Goal: Transaction & Acquisition: Purchase product/service

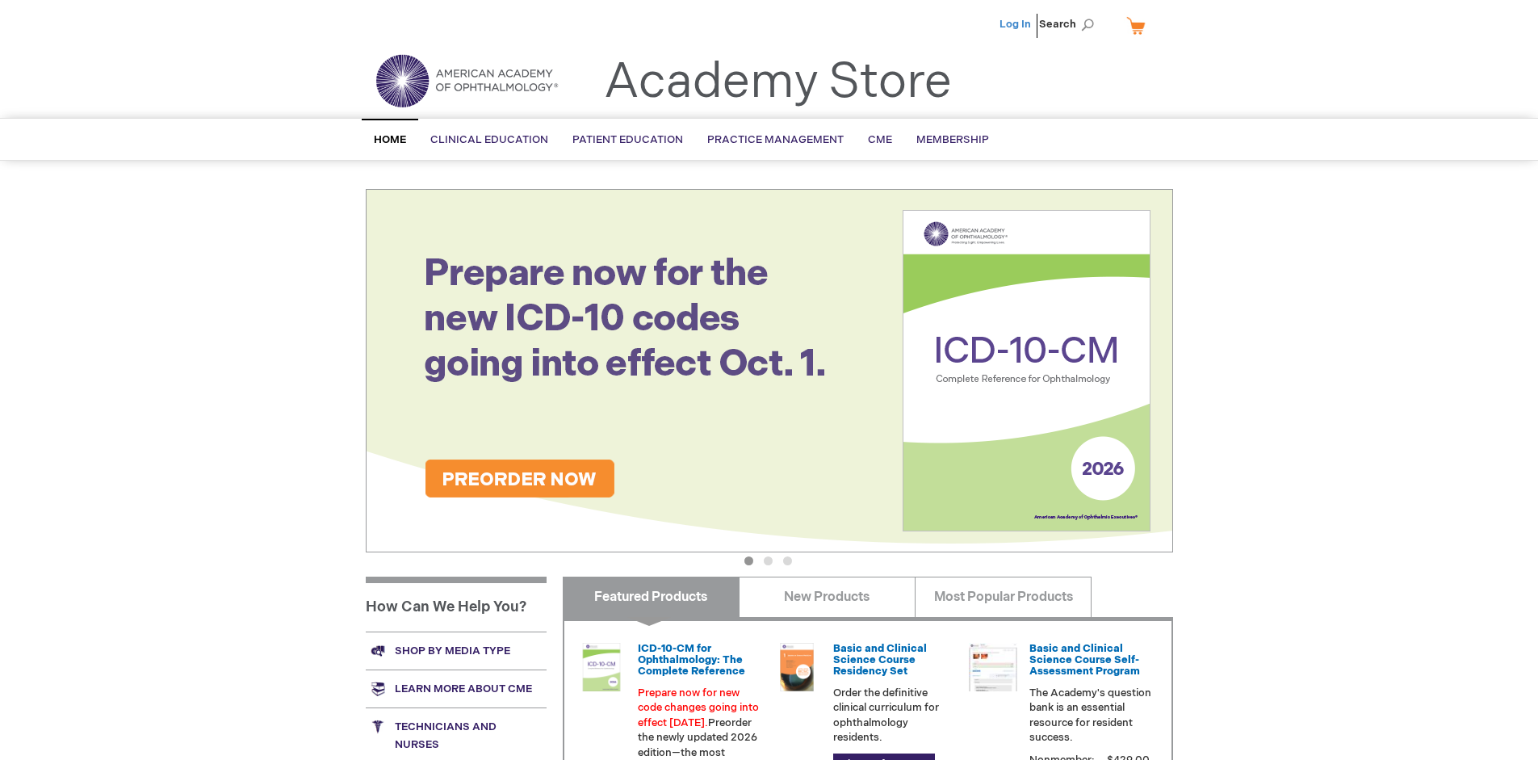
click at [1017, 24] on link "Log In" at bounding box center [1015, 24] width 31 height 13
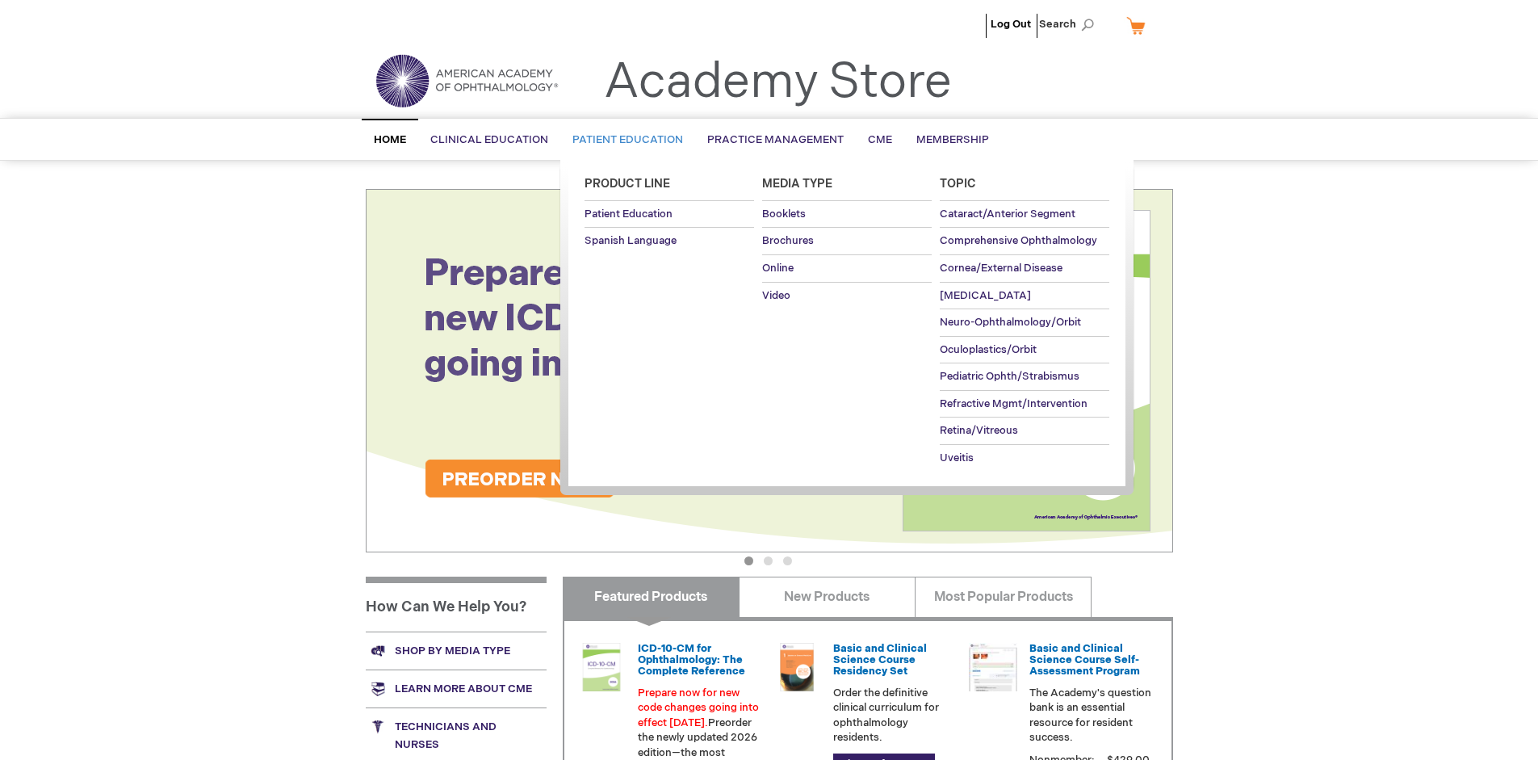
click at [623, 140] on span "Patient Education" at bounding box center [628, 139] width 111 height 13
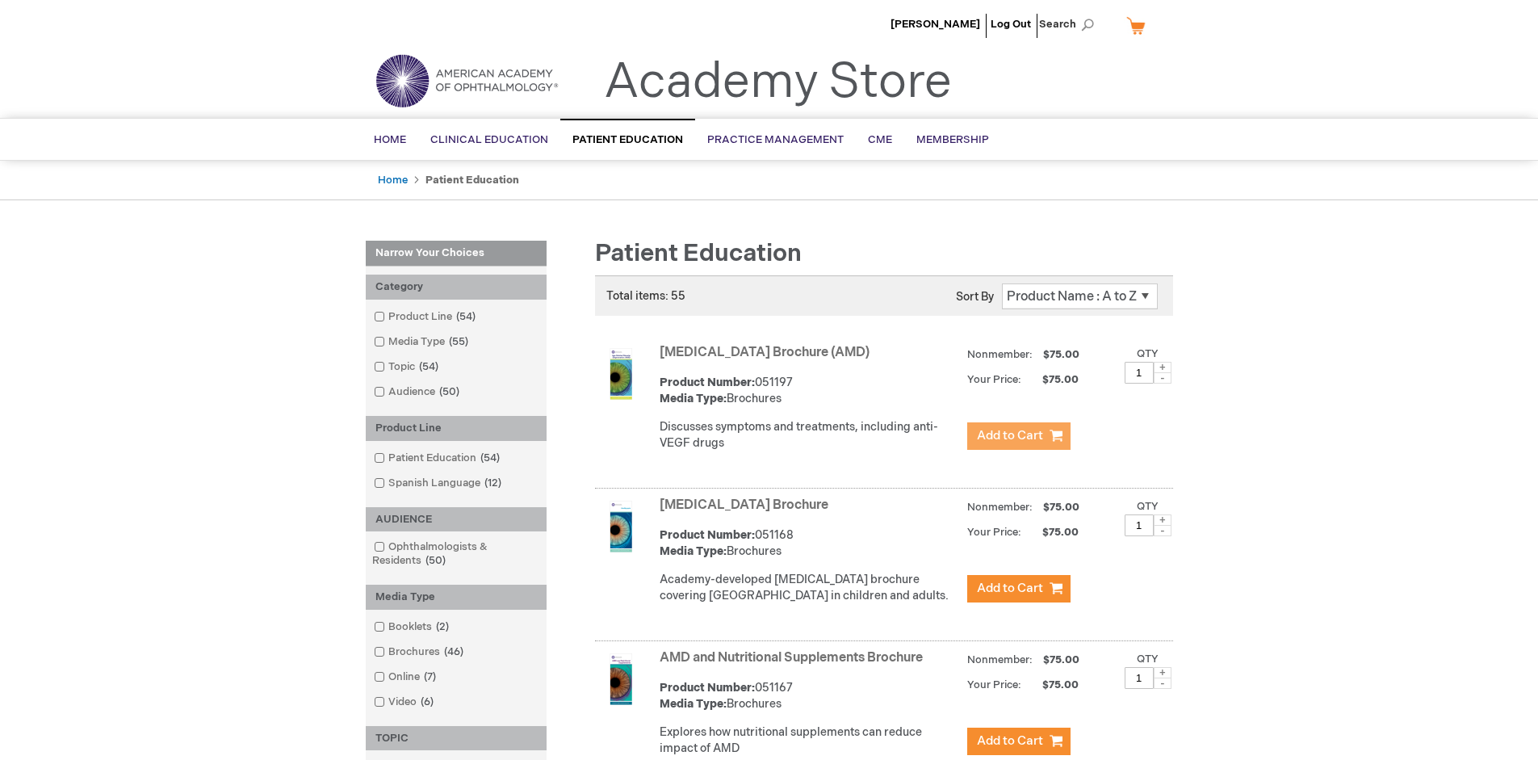
click at [1018, 436] on span "Add to Cart" at bounding box center [1010, 435] width 66 height 15
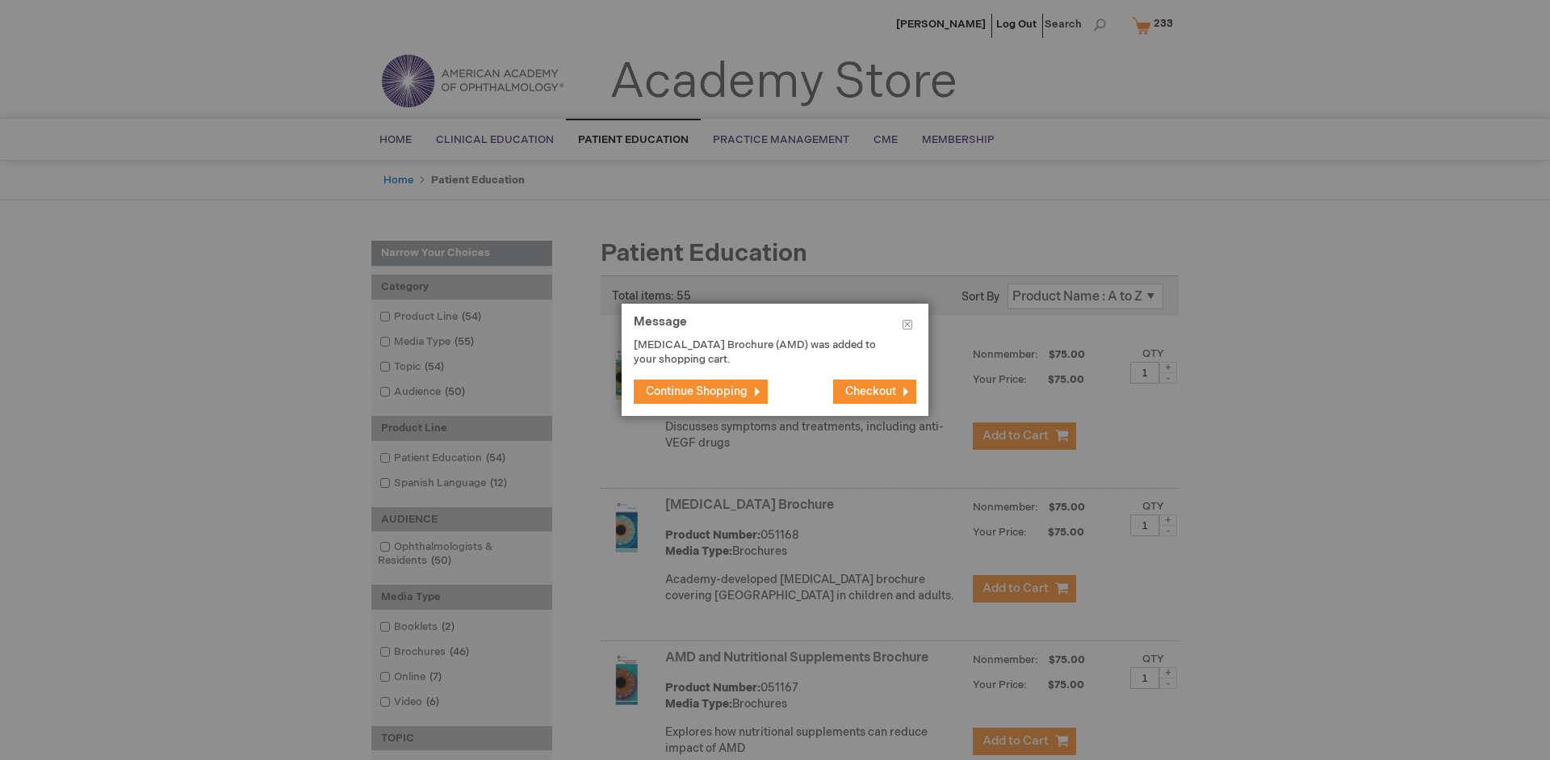
click at [697, 391] on span "Continue Shopping" at bounding box center [697, 391] width 102 height 14
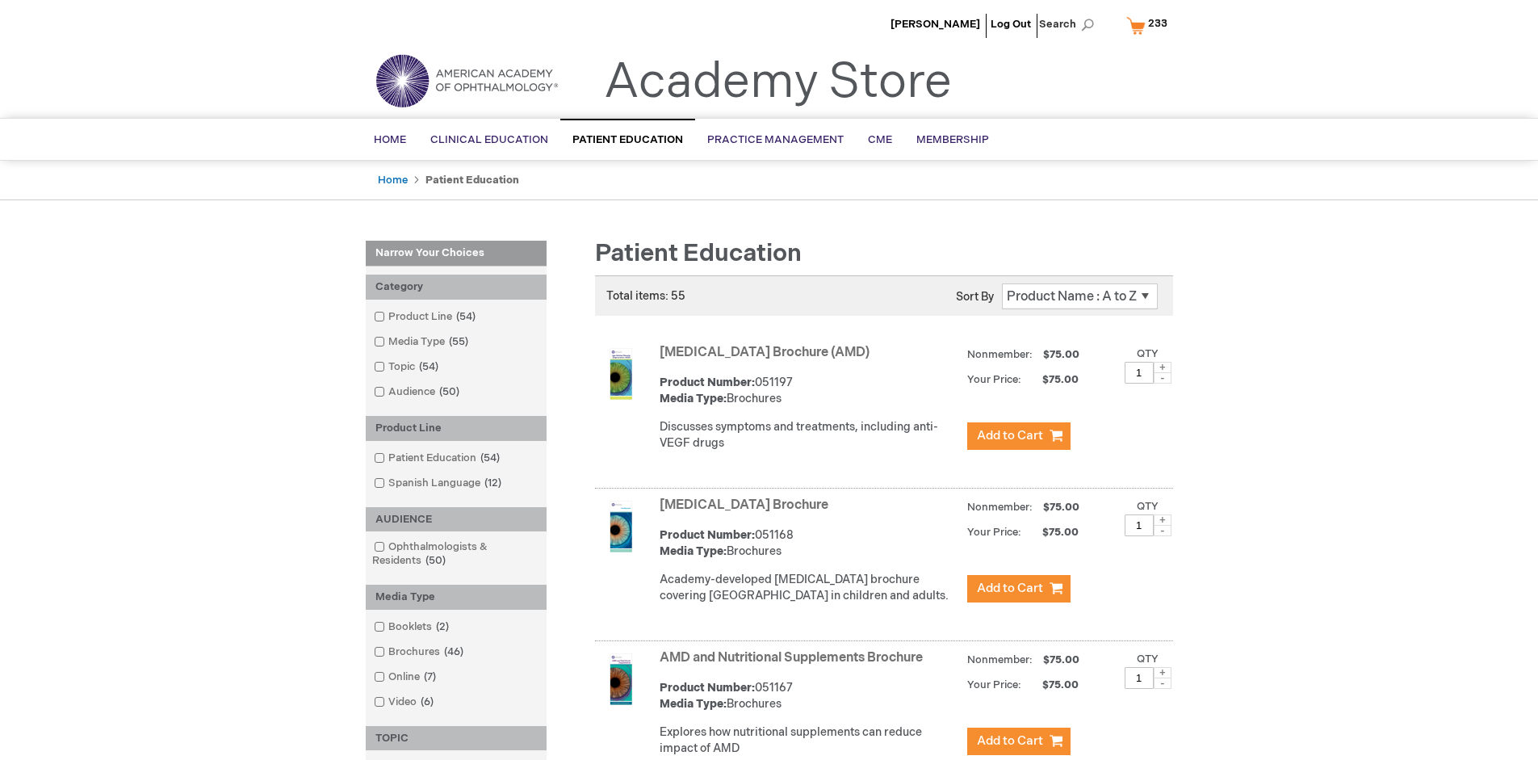
click at [795, 665] on link "AMD and Nutritional Supplements Brochure" at bounding box center [791, 657] width 263 height 15
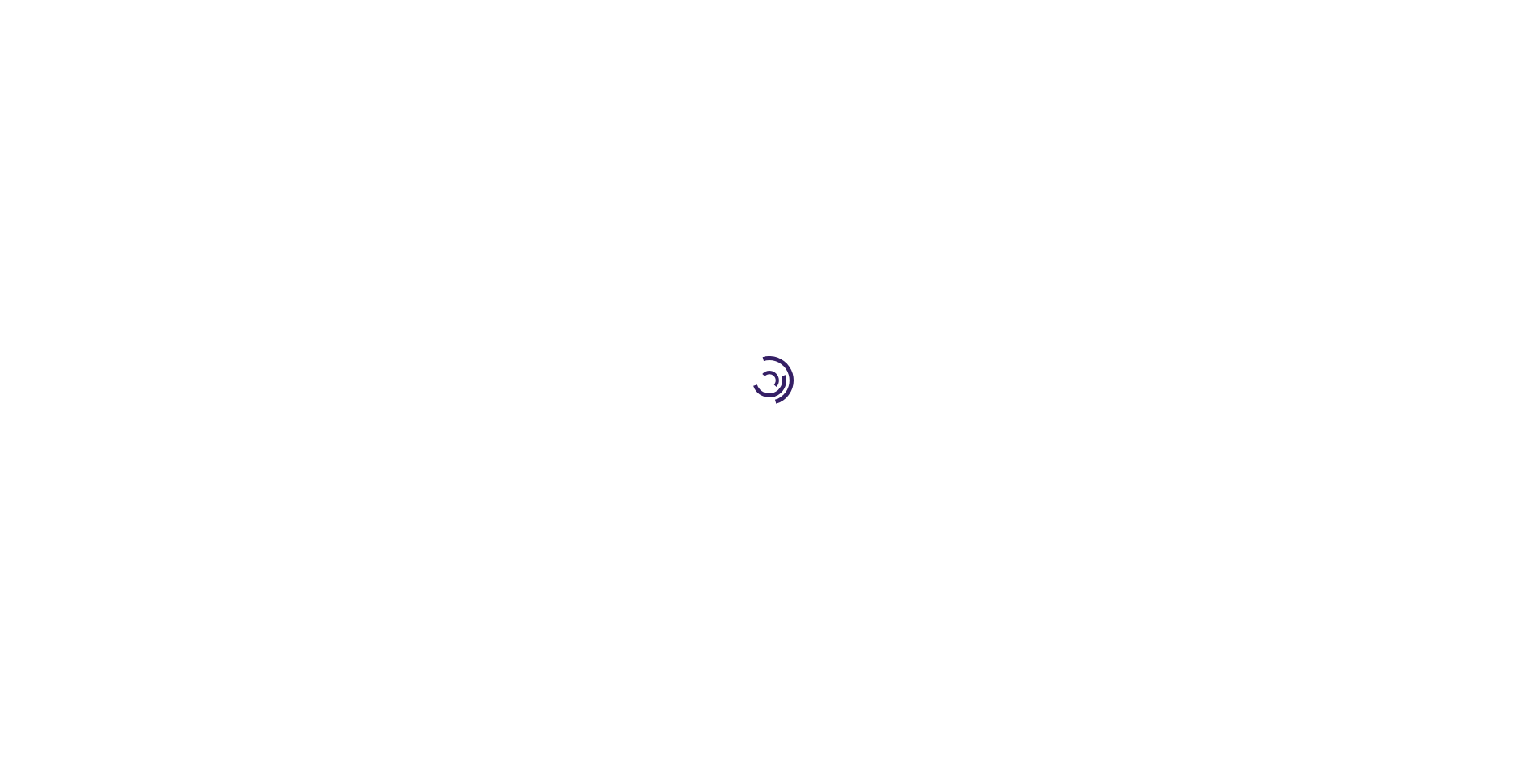
type input "1"
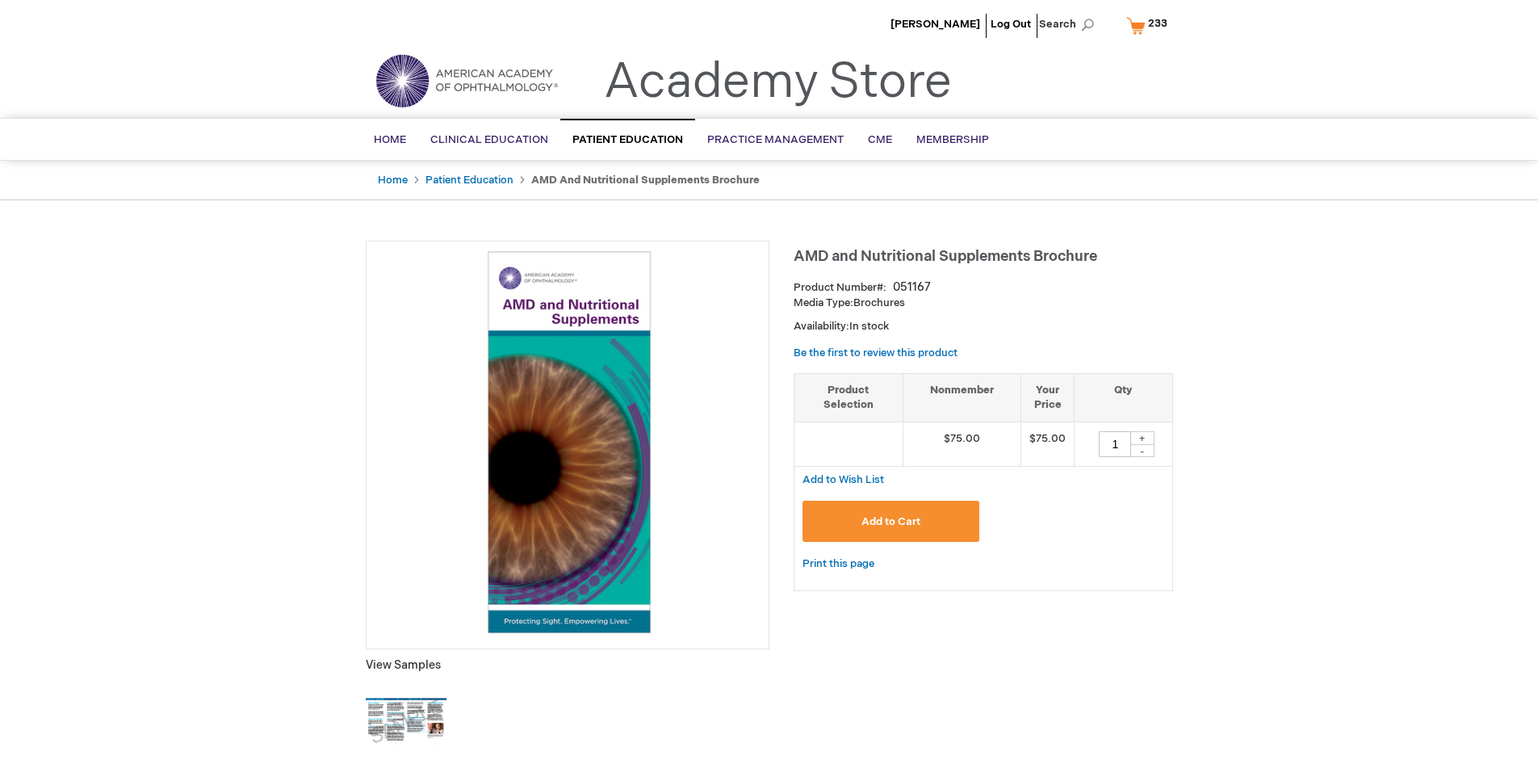
click at [891, 521] on span "Add to Cart" at bounding box center [891, 521] width 59 height 13
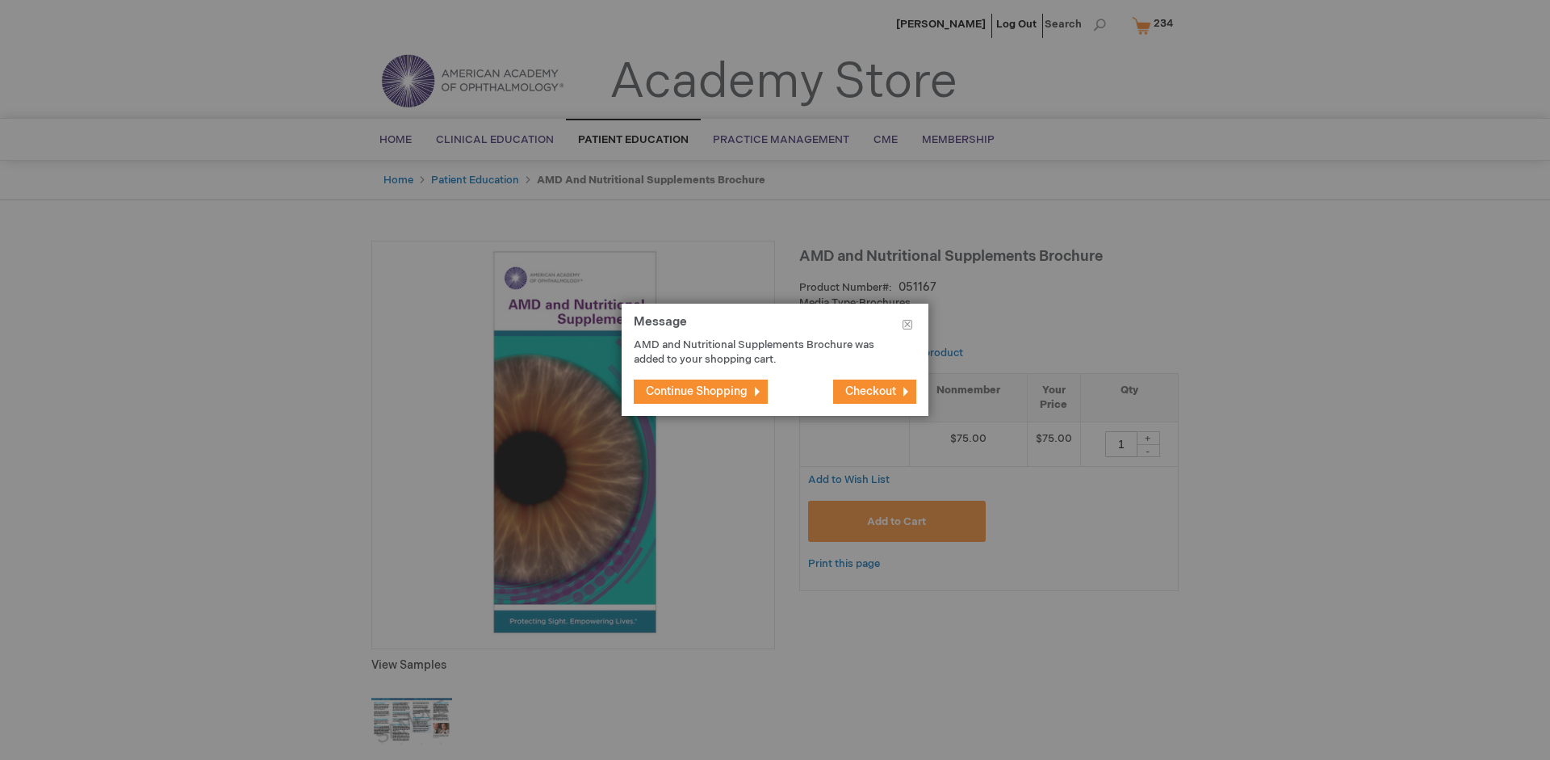
click at [697, 391] on span "Continue Shopping" at bounding box center [697, 391] width 102 height 14
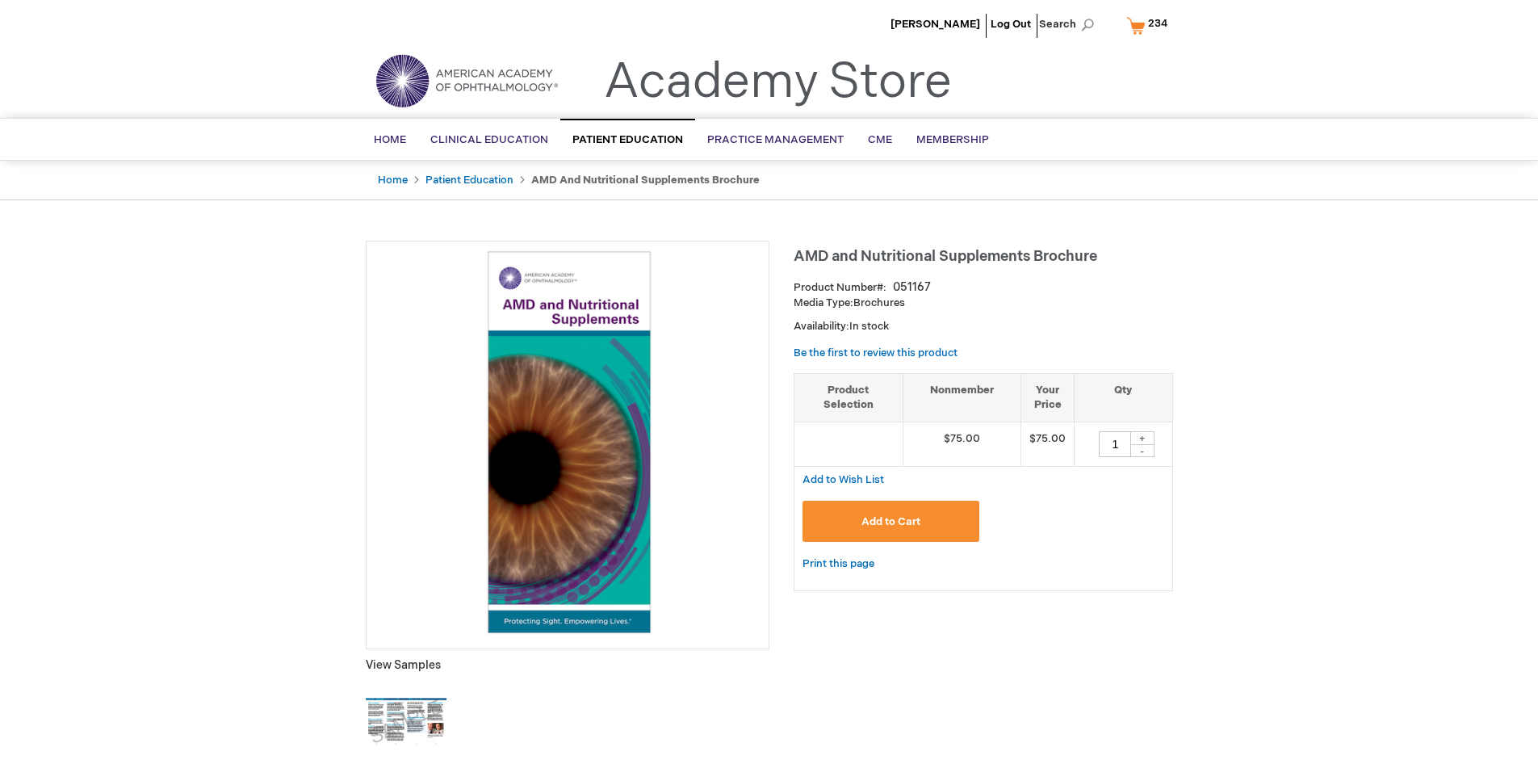
click at [1150, 25] on span "234" at bounding box center [1157, 23] width 19 height 13
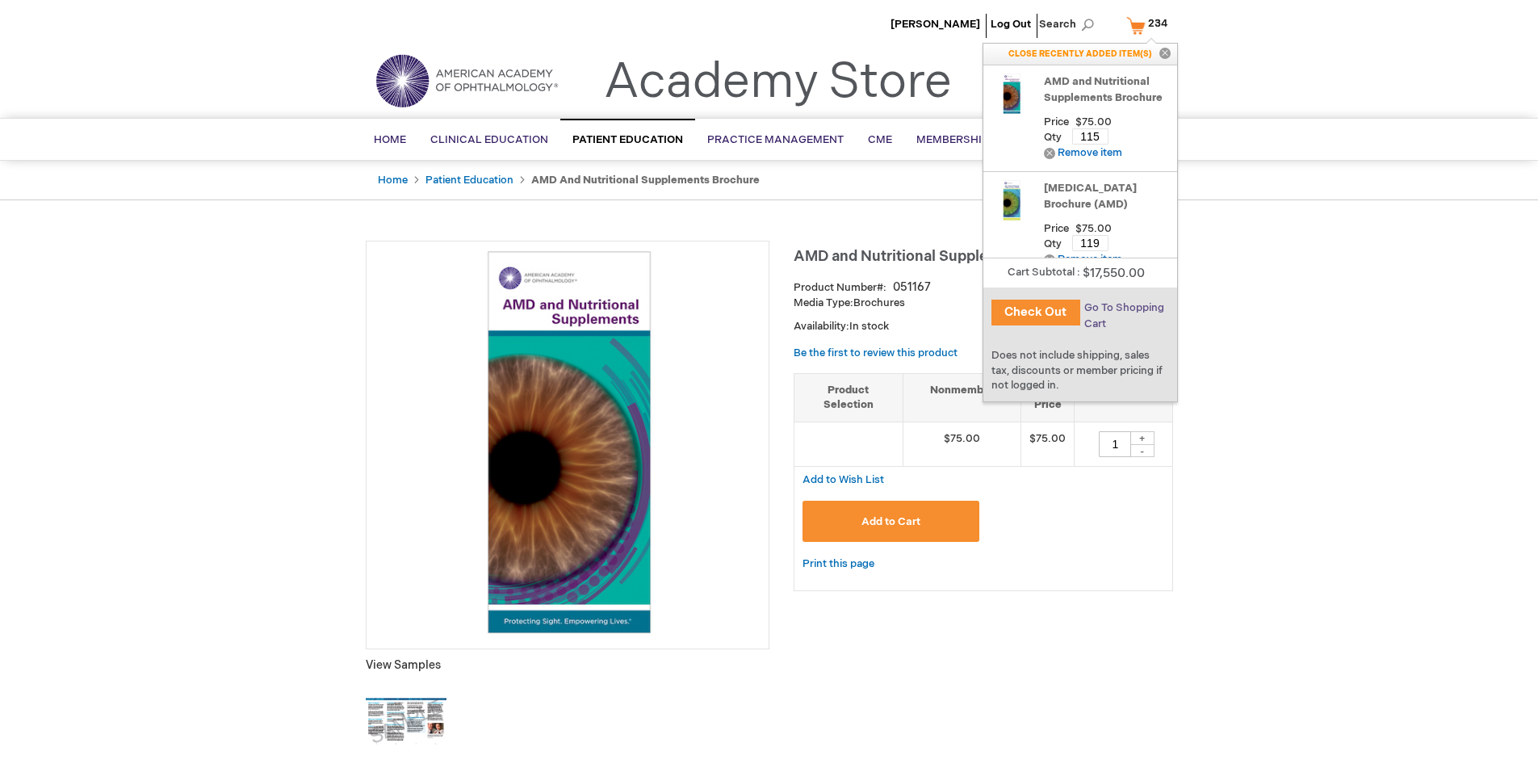
click at [1122, 308] on span "Go To Shopping Cart" at bounding box center [1124, 315] width 80 height 29
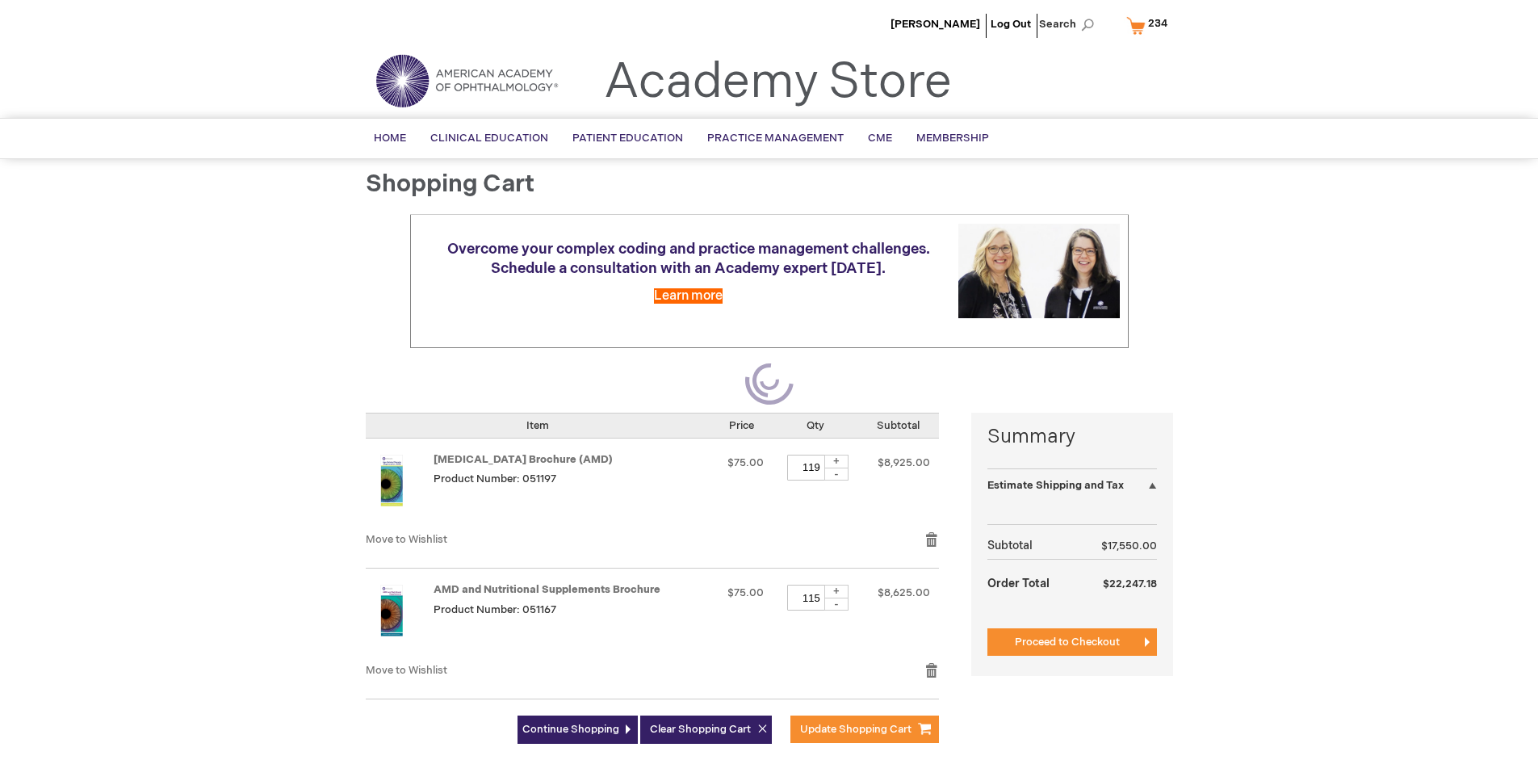
select select "US"
select select "41"
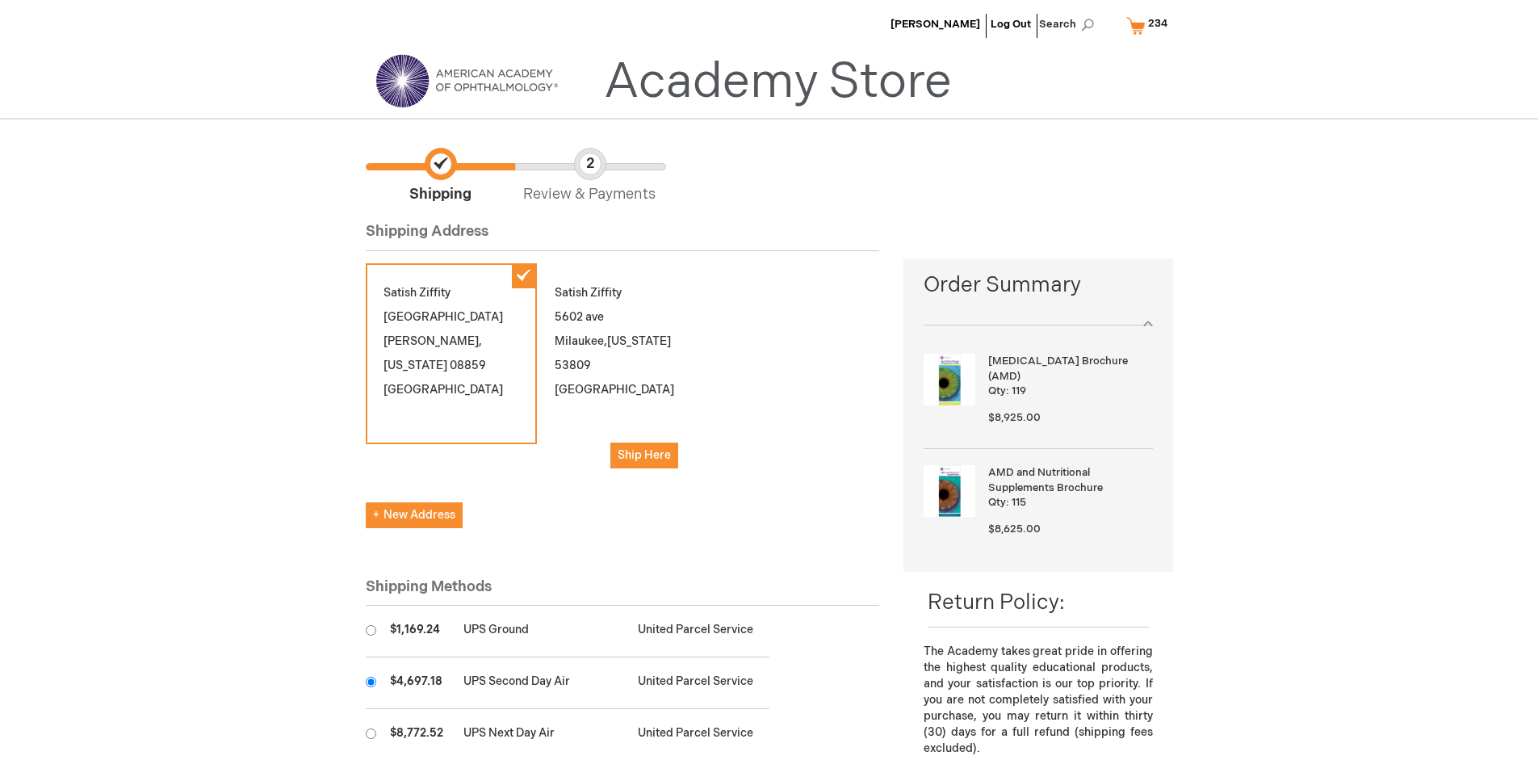
click at [371, 682] on input "radio" at bounding box center [371, 682] width 10 height 10
